Goal: Transaction & Acquisition: Subscribe to service/newsletter

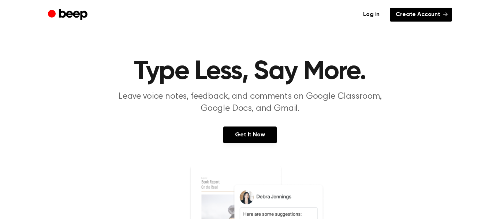
click at [421, 18] on link "Create Account" at bounding box center [421, 15] width 62 height 14
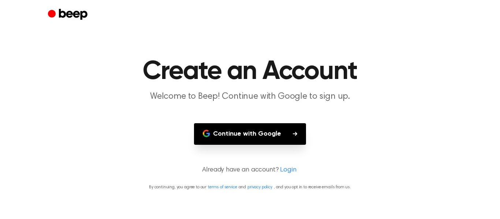
click at [220, 133] on button "Continue with Google" at bounding box center [250, 134] width 112 height 22
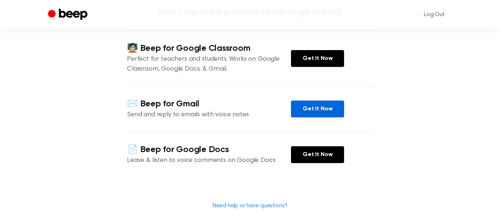
scroll to position [85, 0]
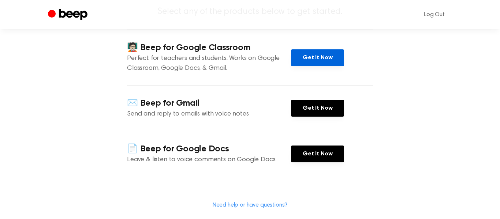
click at [317, 60] on link "Get It Now" at bounding box center [317, 57] width 53 height 17
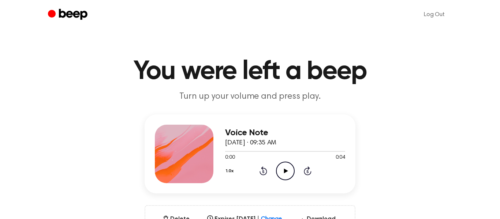
click at [282, 167] on icon "Play Audio" at bounding box center [285, 171] width 19 height 19
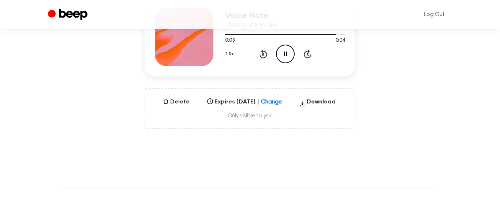
scroll to position [116, 0]
click at [173, 100] on button "Delete" at bounding box center [176, 103] width 33 height 9
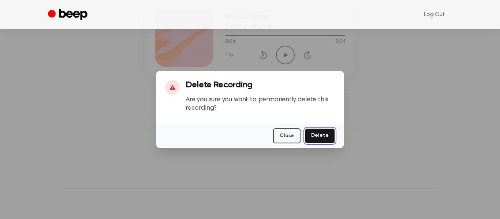
click at [325, 136] on button "Delete" at bounding box center [320, 135] width 30 height 15
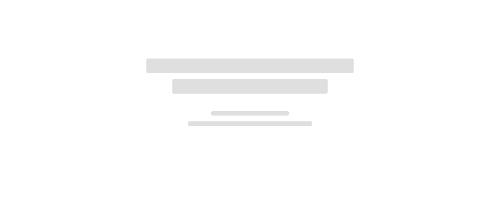
click at [317, 136] on div at bounding box center [250, 109] width 500 height 219
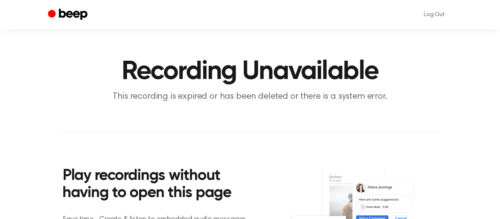
scroll to position [116, 0]
